Goal: Subscribe to service/newsletter

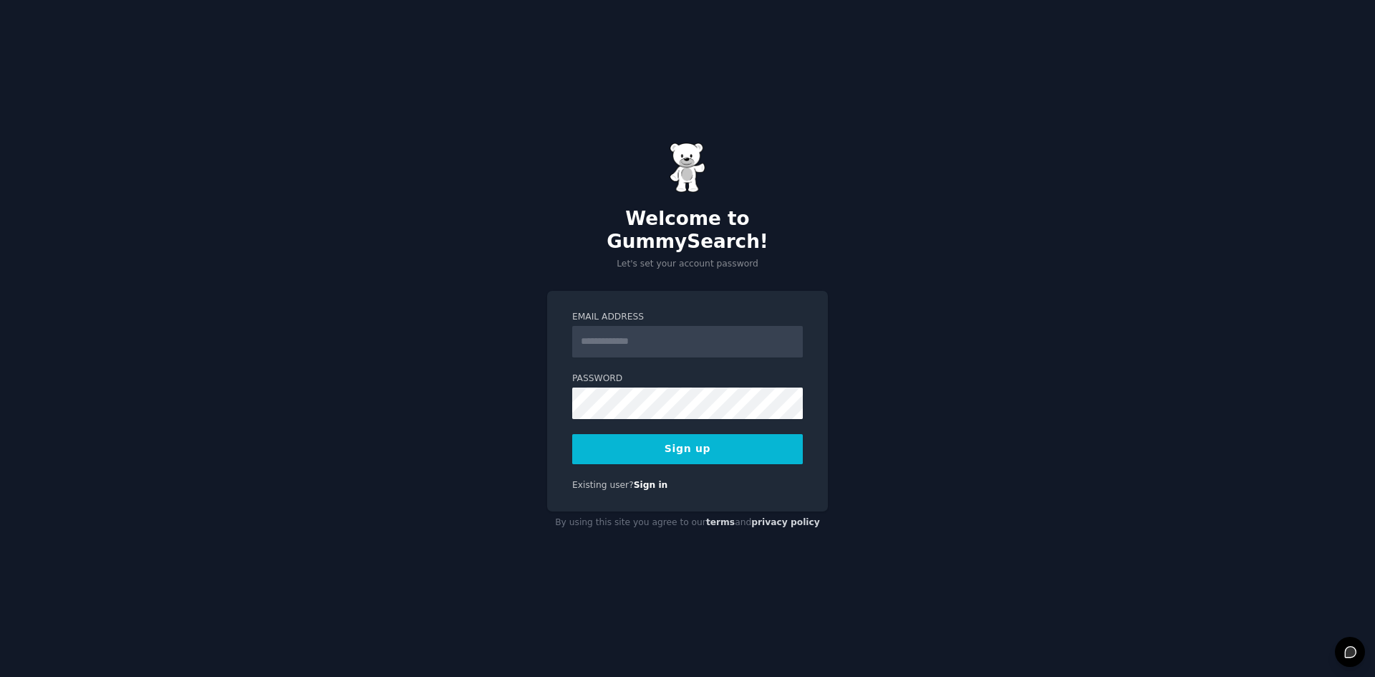
click at [647, 341] on input "Email Address" at bounding box center [687, 342] width 231 height 32
click at [648, 340] on input "Email Address" at bounding box center [687, 342] width 231 height 32
type input "**********"
click at [572, 434] on button "Sign up" at bounding box center [687, 449] width 231 height 30
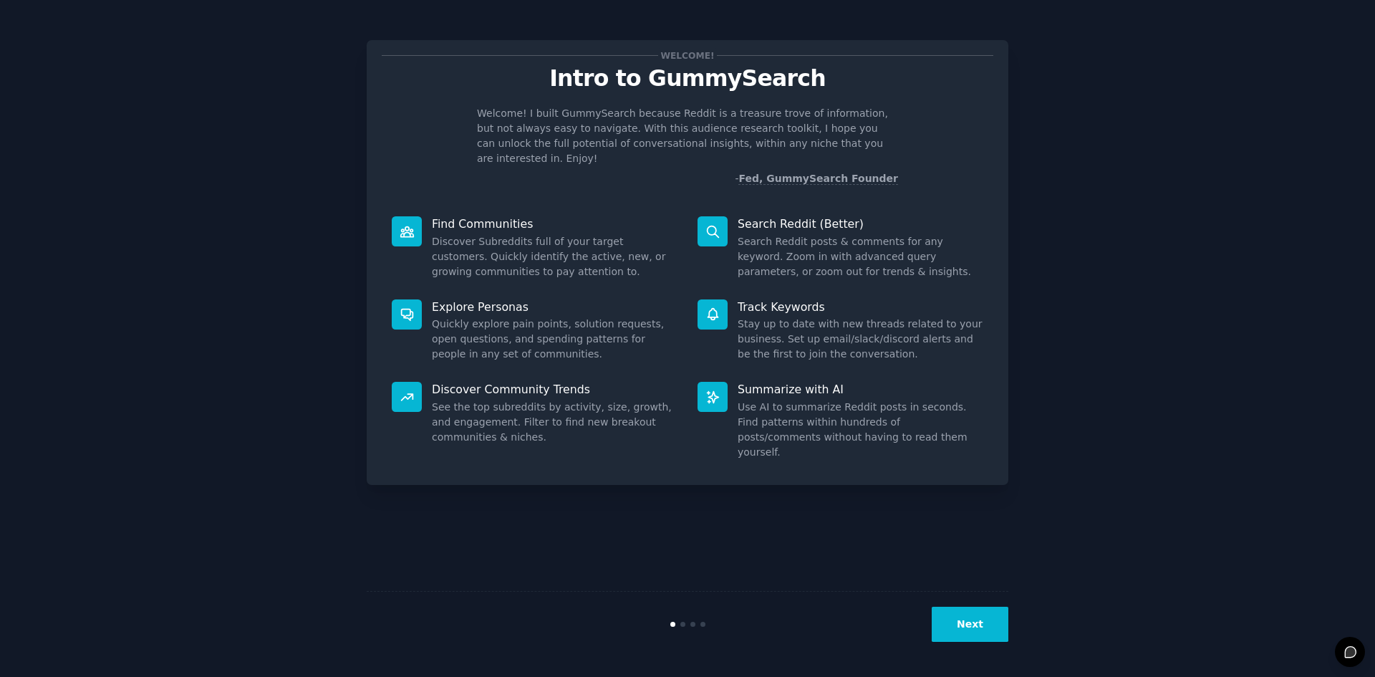
click at [760, 242] on dd "Search Reddit posts & comments for any keyword. Zoom in with advanced query par…" at bounding box center [861, 256] width 246 height 45
drag, startPoint x: 760, startPoint y: 242, endPoint x: 775, endPoint y: 265, distance: 27.4
click at [759, 242] on dd "Search Reddit posts & comments for any keyword. Zoom in with advanced query par…" at bounding box center [861, 256] width 246 height 45
click at [776, 266] on div "Search Reddit (Better) Search Reddit posts & comments for any keyword. Zoom in …" at bounding box center [841, 247] width 306 height 83
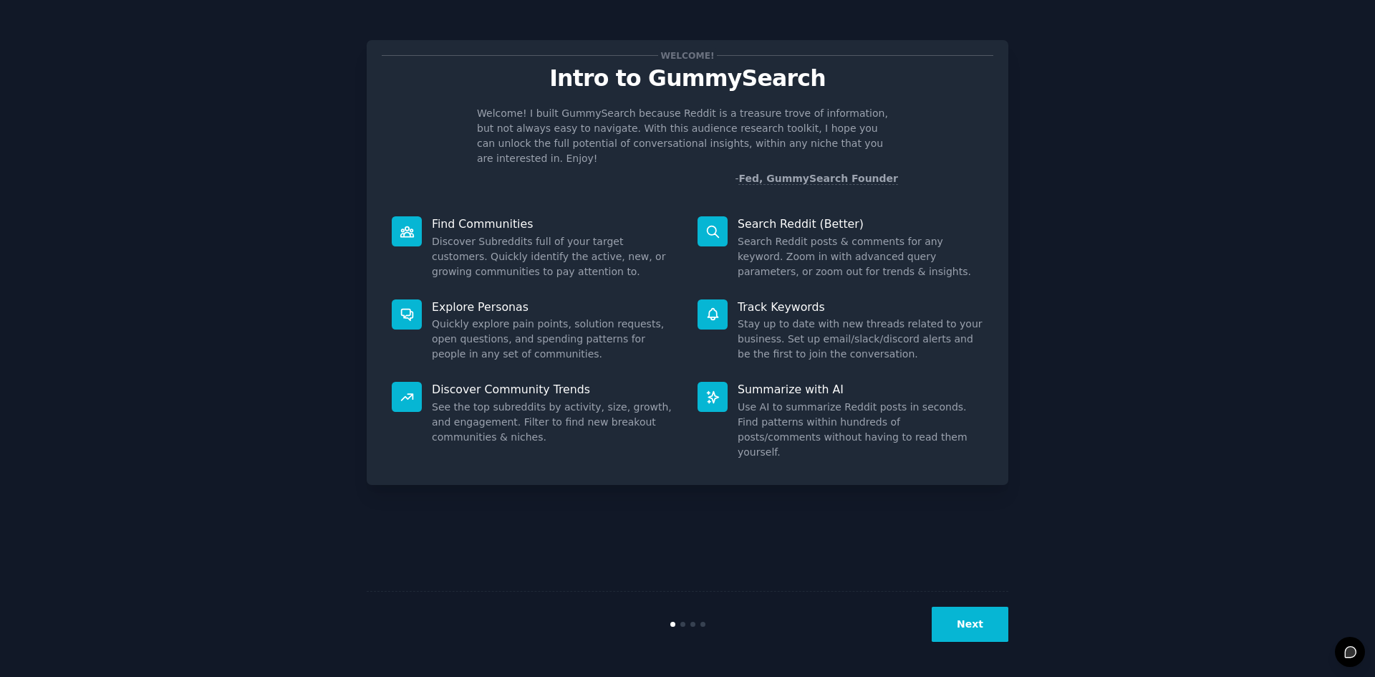
click at [479, 317] on dd "Quickly explore pain points, solution requests, open questions, and spending pa…" at bounding box center [555, 339] width 246 height 45
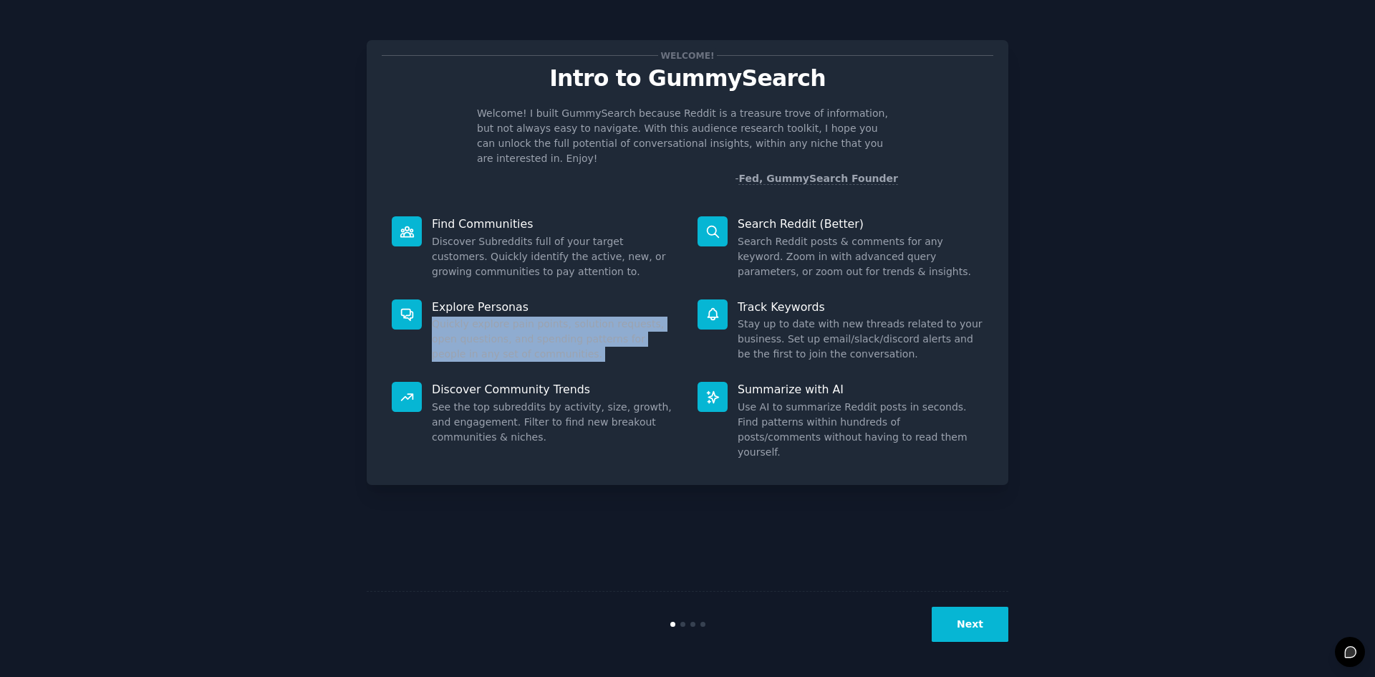
drag, startPoint x: 479, startPoint y: 304, endPoint x: 568, endPoint y: 344, distance: 97.5
click at [483, 317] on dd "Quickly explore pain points, solution requests, open questions, and spending pa…" at bounding box center [555, 339] width 246 height 45
click at [568, 344] on dd "Quickly explore pain points, solution requests, open questions, and spending pa…" at bounding box center [555, 339] width 246 height 45
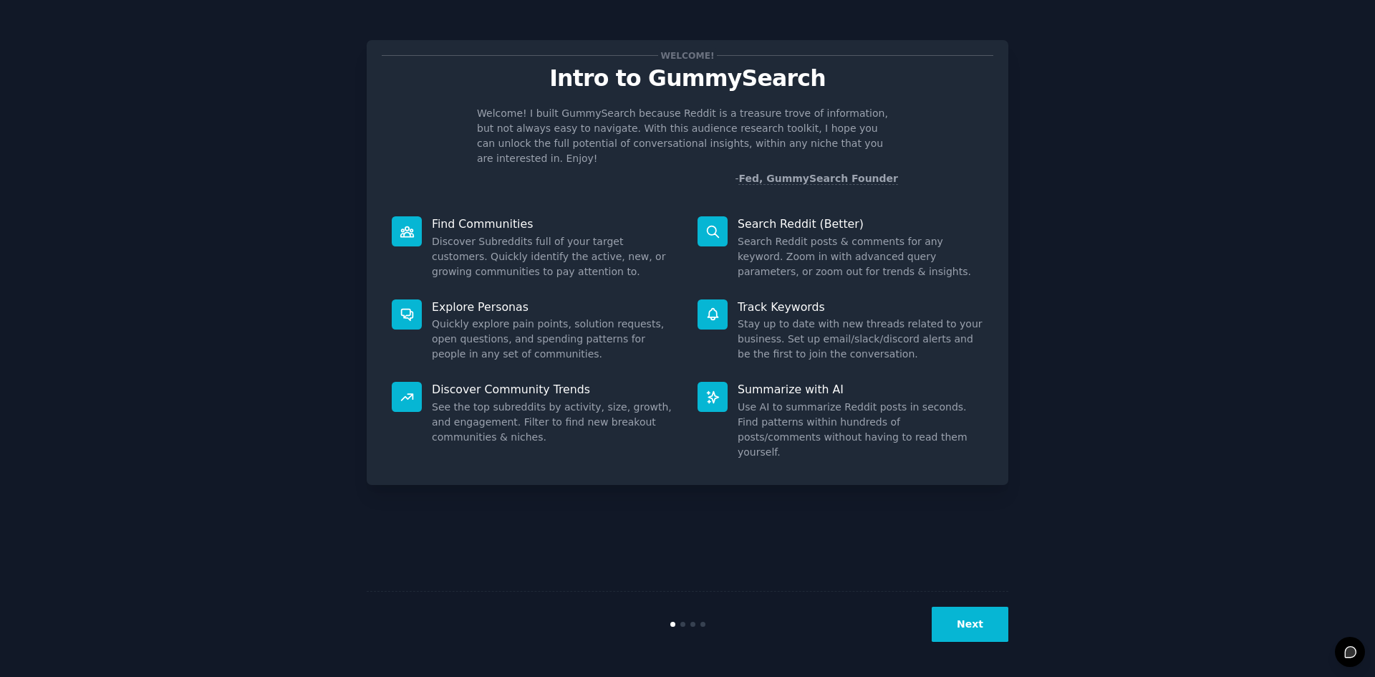
click at [991, 627] on button "Next" at bounding box center [970, 624] width 77 height 35
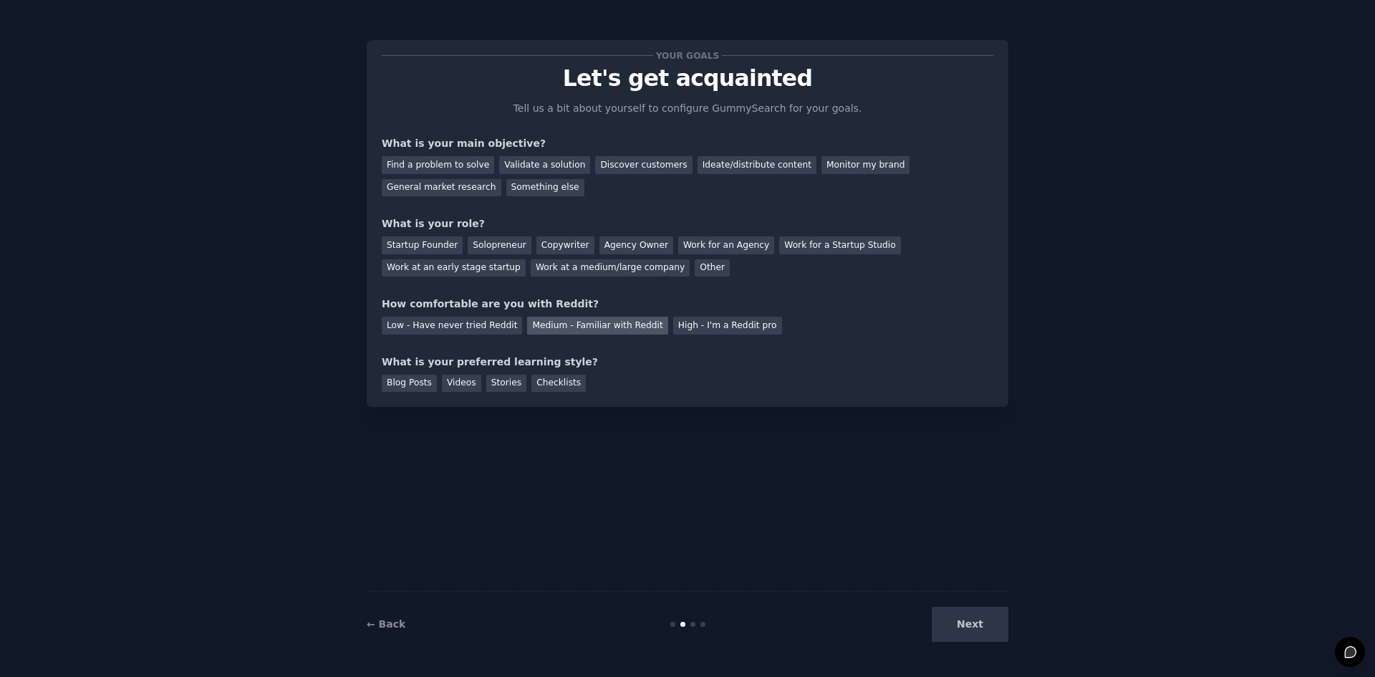
click at [615, 327] on div "Medium - Familiar with Reddit" at bounding box center [597, 326] width 140 height 18
click at [691, 331] on div "High - I'm a Reddit pro" at bounding box center [727, 326] width 109 height 18
click at [602, 326] on div "Medium - Familiar with Reddit" at bounding box center [597, 326] width 140 height 18
click at [433, 254] on div "Startup Founder Solopreneur Copywriter Agency Owner Work for an Agency Work for…" at bounding box center [688, 253] width 612 height 45
click at [430, 241] on div "Startup Founder" at bounding box center [422, 245] width 81 height 18
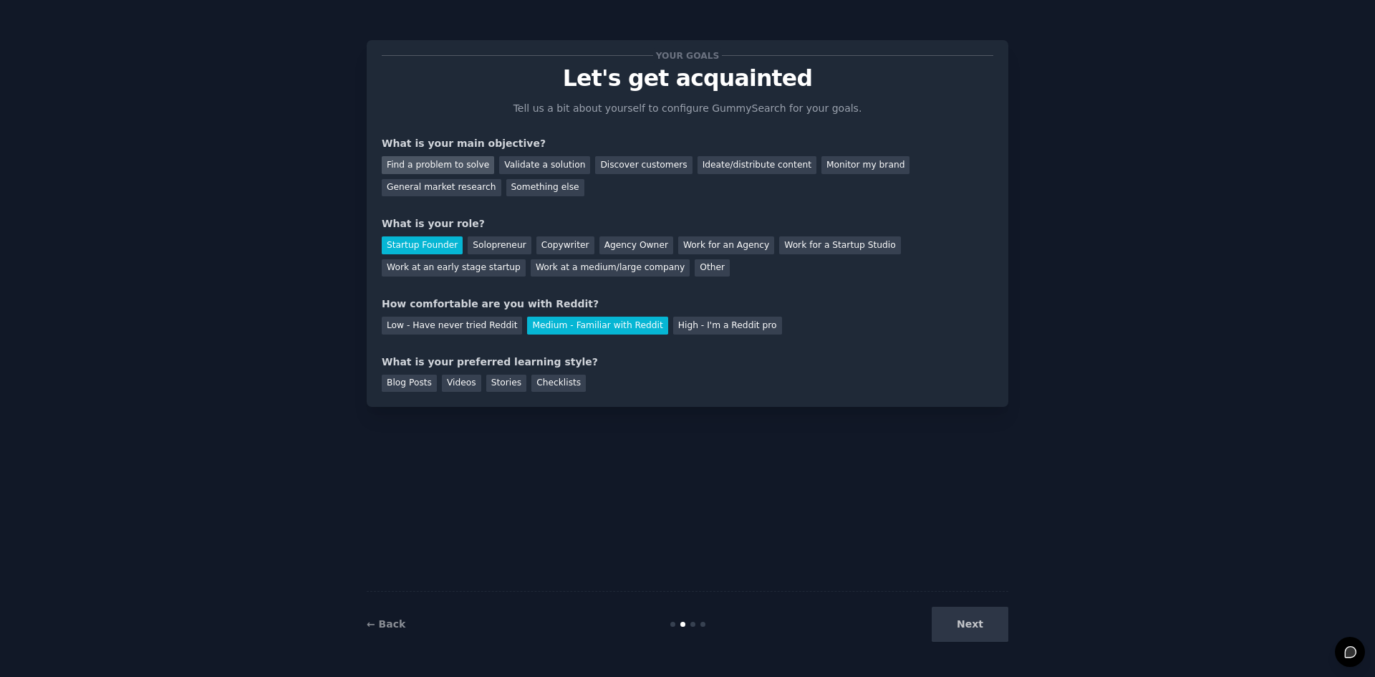
click at [453, 161] on div "Find a problem to solve" at bounding box center [438, 165] width 112 height 18
click at [491, 377] on div "Stories" at bounding box center [506, 384] width 40 height 18
click at [394, 382] on div "Blog Posts" at bounding box center [409, 384] width 55 height 18
click at [494, 393] on div "Your goals Let's get acquainted Tell us a bit about yourself to configure Gummy…" at bounding box center [688, 223] width 642 height 367
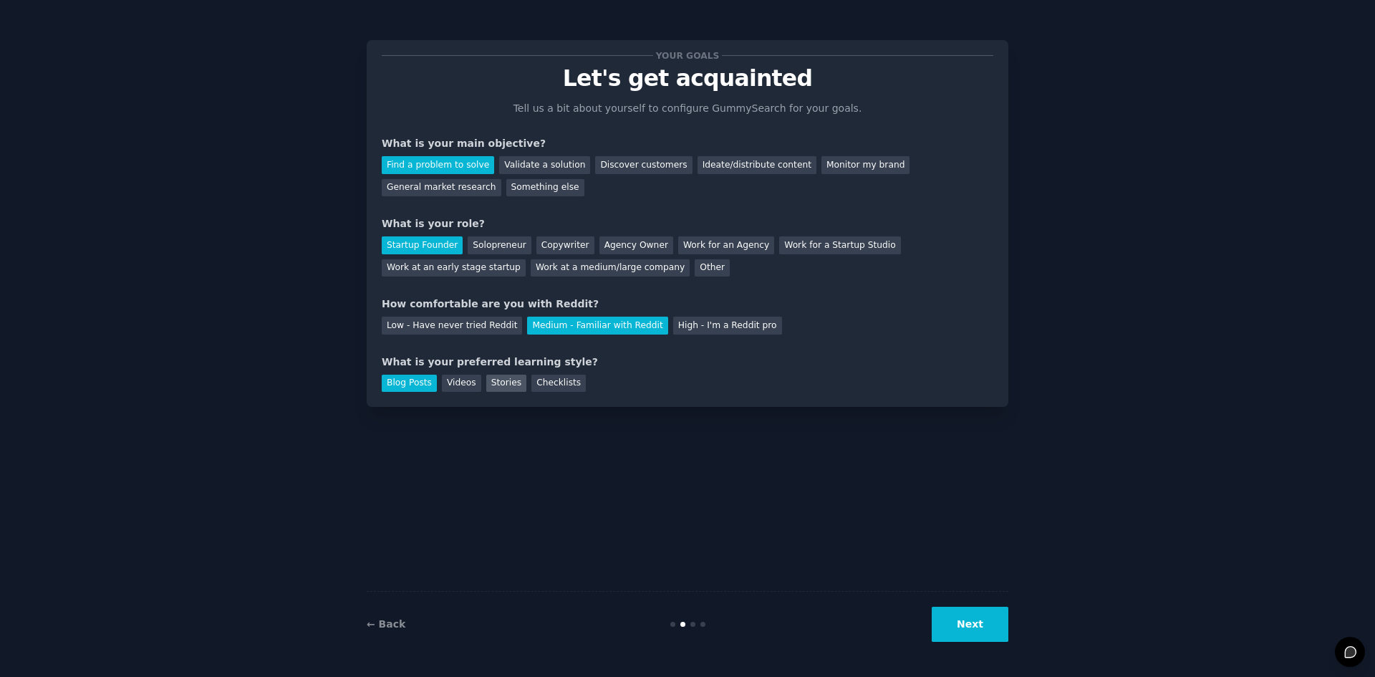
click at [499, 383] on div "Stories" at bounding box center [506, 384] width 40 height 18
click at [557, 391] on div "Checklists" at bounding box center [558, 384] width 54 height 18
click at [981, 622] on button "Next" at bounding box center [970, 624] width 77 height 35
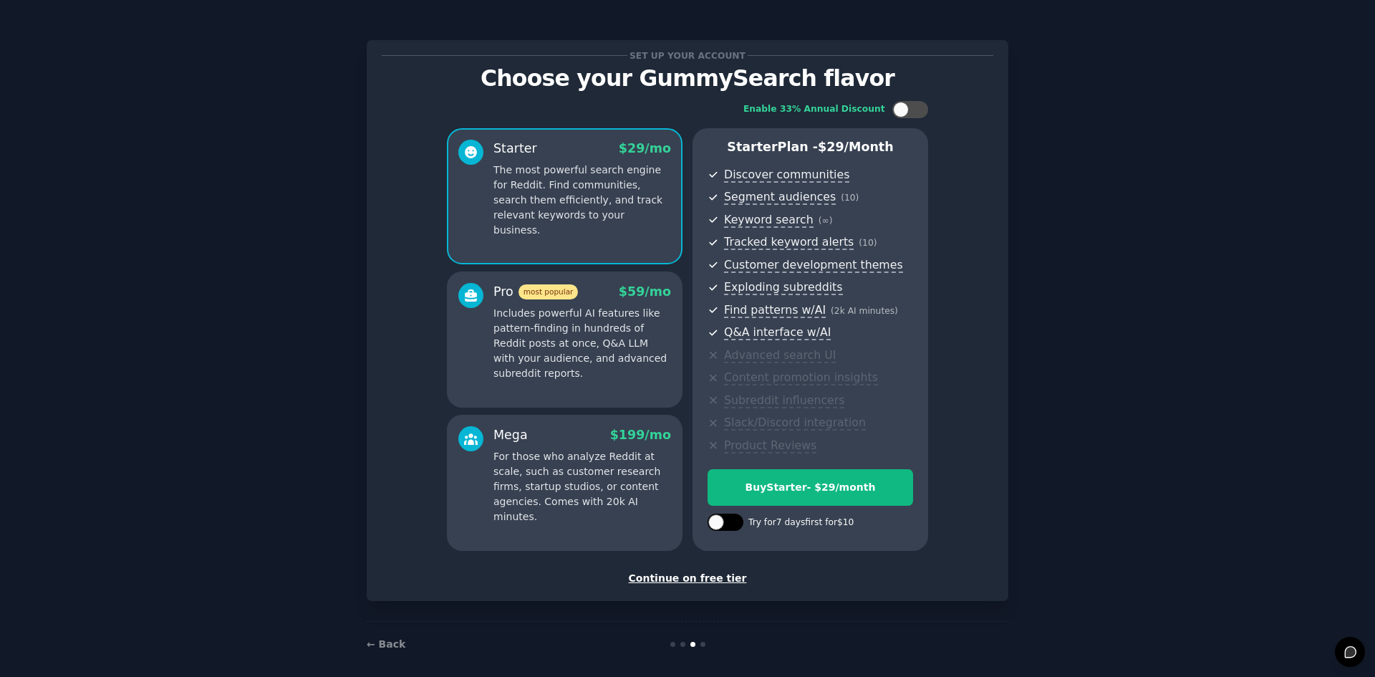
click at [724, 525] on div at bounding box center [726, 522] width 36 height 17
click at [730, 526] on div at bounding box center [735, 522] width 16 height 16
click at [724, 523] on div at bounding box center [726, 522] width 36 height 17
click at [718, 525] on icon at bounding box center [717, 523] width 8 height 8
checkbox input "false"
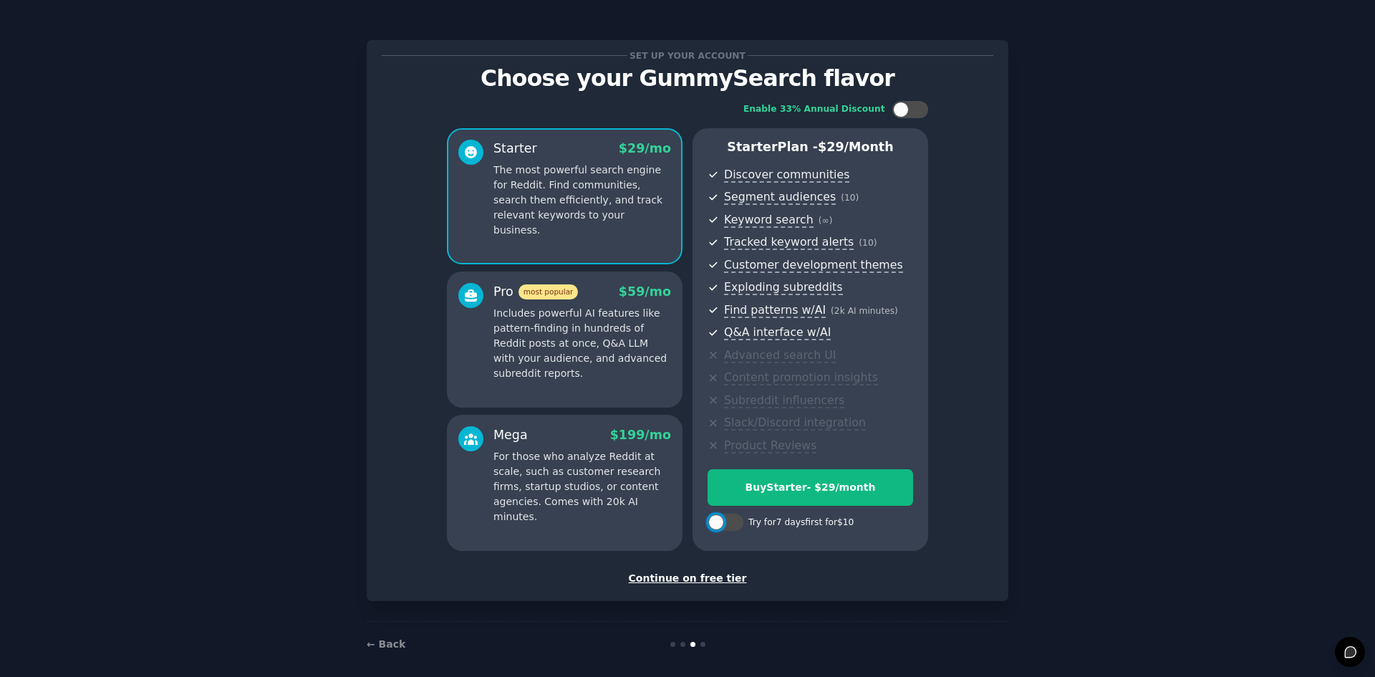
click at [680, 581] on div "Continue on free tier" at bounding box center [688, 578] width 612 height 15
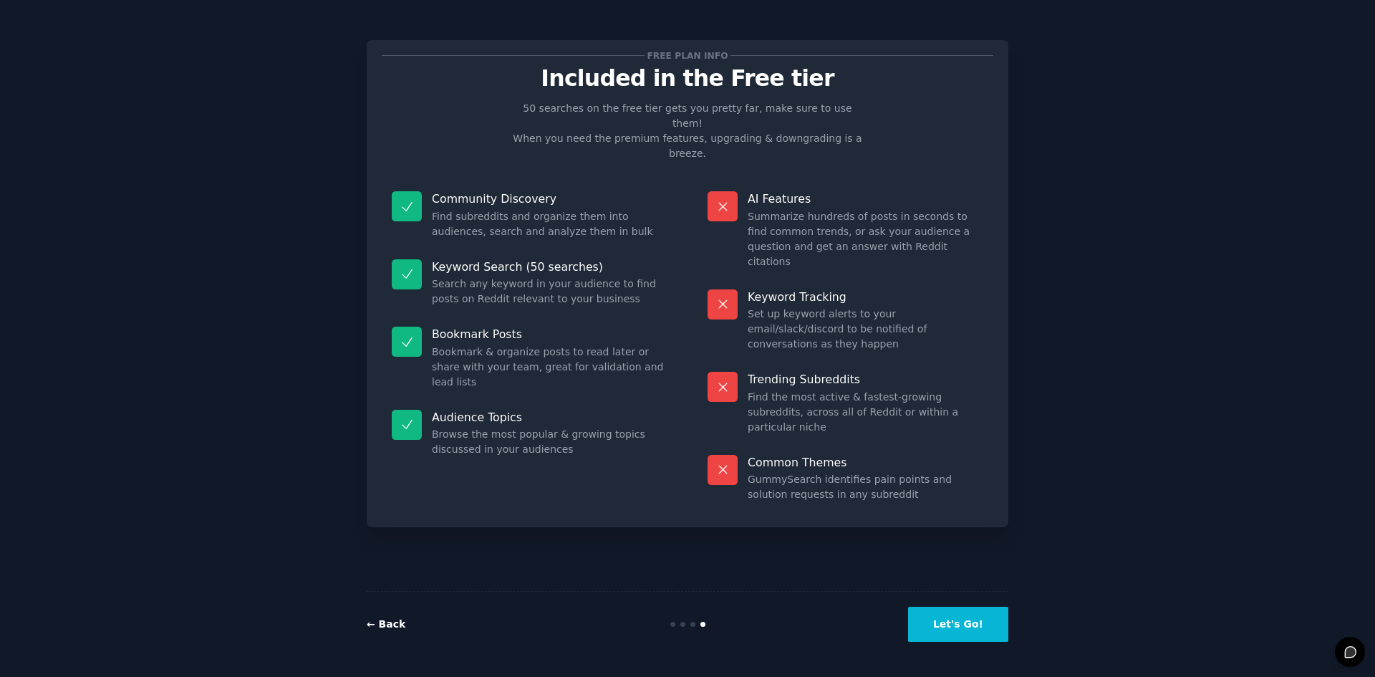
click at [385, 623] on link "← Back" at bounding box center [386, 623] width 39 height 11
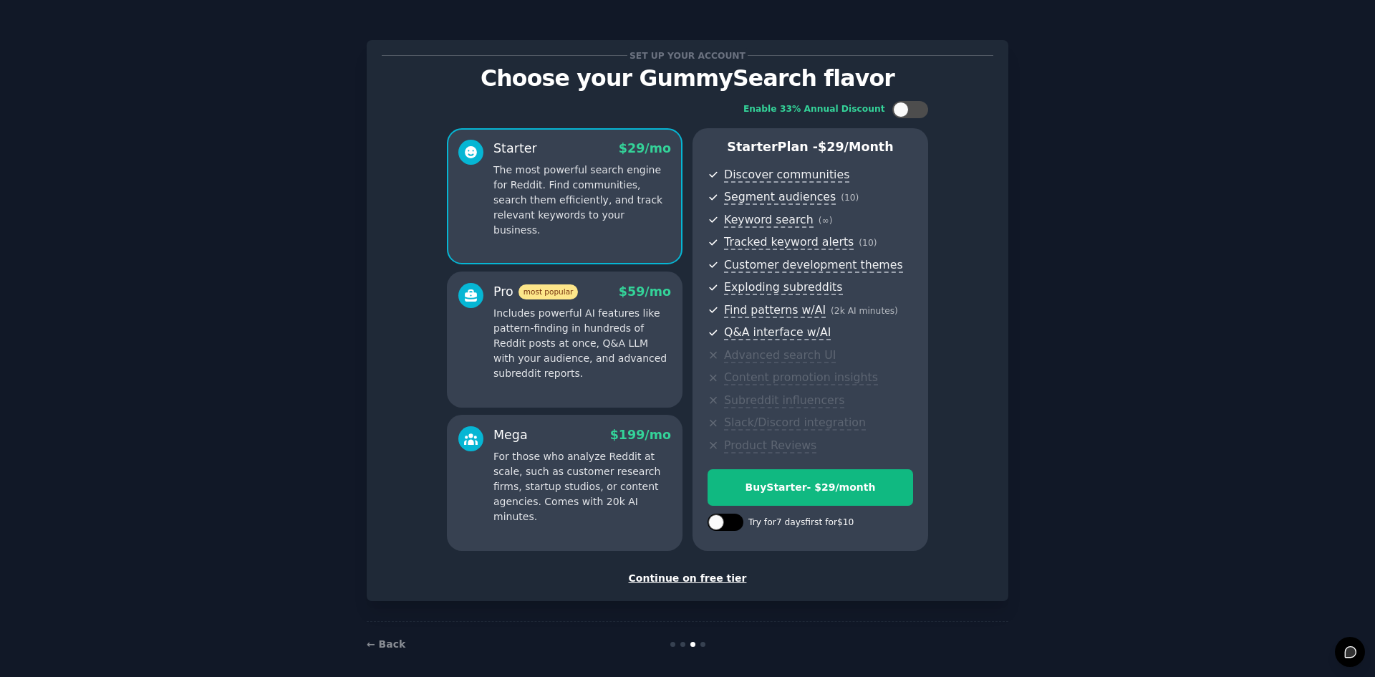
click at [733, 519] on div at bounding box center [732, 522] width 7 height 7
checkbox input "true"
click at [842, 483] on div "Try Starter for $10" at bounding box center [810, 487] width 204 height 15
